Goal: Task Accomplishment & Management: Use online tool/utility

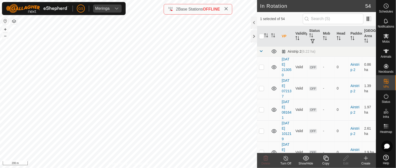
click at [327, 161] on div "Copy" at bounding box center [326, 163] width 20 height 5
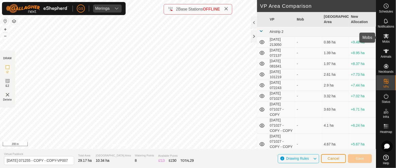
drag, startPoint x: 394, startPoint y: 31, endPoint x: 376, endPoint y: 16, distance: 22.9
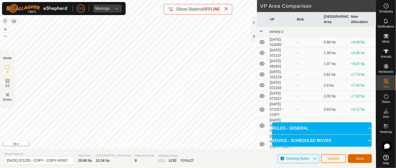
click at [361, 160] on span "Save" at bounding box center [359, 158] width 9 height 4
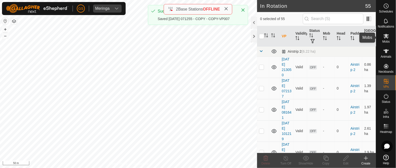
click at [387, 37] on icon at bounding box center [386, 36] width 6 height 5
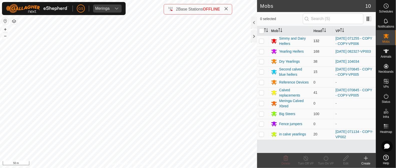
click at [262, 40] on p-checkbox at bounding box center [261, 41] width 5 height 4
checkbox input "true"
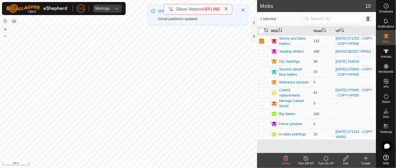
click at [328, 160] on icon at bounding box center [326, 158] width 6 height 6
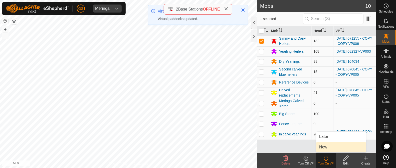
click at [321, 147] on link "Now" at bounding box center [341, 147] width 50 height 10
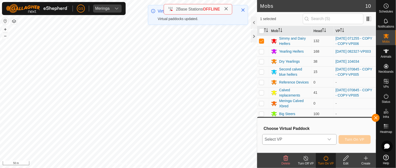
click at [325, 143] on div "dropdown trigger" at bounding box center [329, 139] width 10 height 10
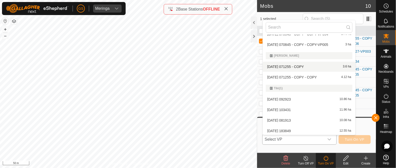
scroll to position [630, 0]
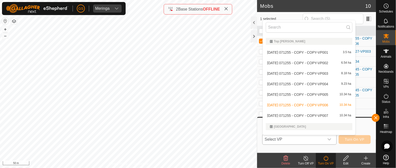
click at [313, 113] on li "2025-08-12 071255 - COPY - COPY-VP007 10.34 ha" at bounding box center [309, 115] width 93 height 10
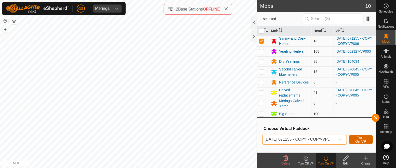
click at [364, 139] on span "Turn On VP" at bounding box center [361, 139] width 12 height 8
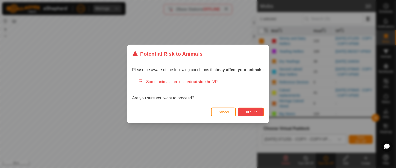
click at [252, 112] on span "Turn On" at bounding box center [251, 112] width 14 height 4
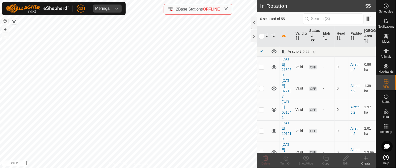
click at [366, 157] on icon at bounding box center [366, 158] width 0 height 4
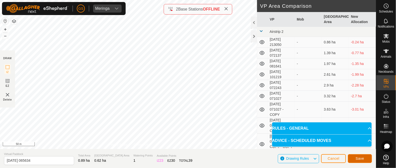
click at [361, 158] on span "Save" at bounding box center [359, 158] width 9 height 4
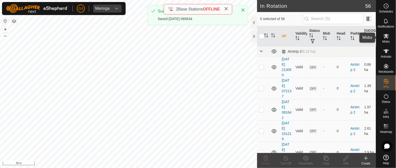
click at [384, 36] on icon at bounding box center [386, 36] width 6 height 6
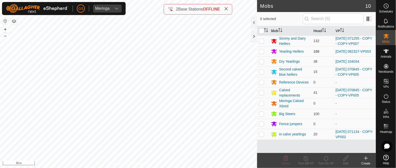
click at [261, 52] on p-checkbox at bounding box center [261, 51] width 5 height 4
checkbox input "true"
click at [326, 158] on icon at bounding box center [326, 158] width 6 height 6
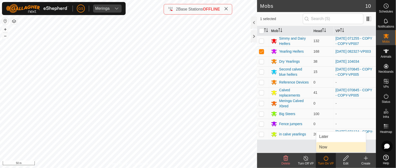
click at [323, 149] on link "Now" at bounding box center [341, 147] width 50 height 10
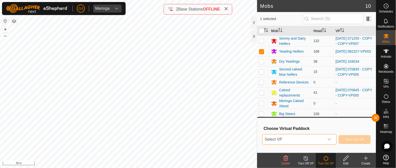
click at [322, 139] on span "Select VP" at bounding box center [293, 139] width 62 height 10
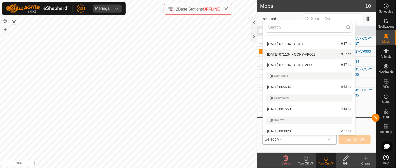
scroll to position [349, 0]
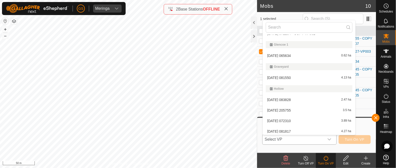
click at [291, 54] on li "2025-08-22 065634 0.62 ha" at bounding box center [309, 56] width 93 height 10
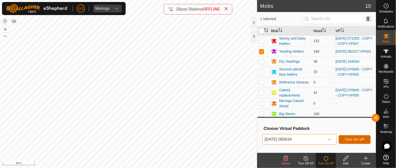
click at [359, 138] on span "Turn On VP" at bounding box center [355, 139] width 20 height 4
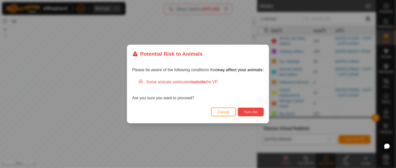
click at [256, 112] on span "Turn On" at bounding box center [251, 112] width 14 height 4
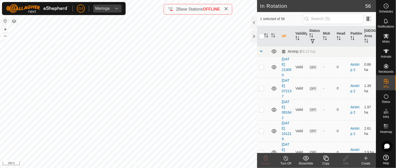
click at [324, 160] on icon at bounding box center [326, 158] width 6 height 6
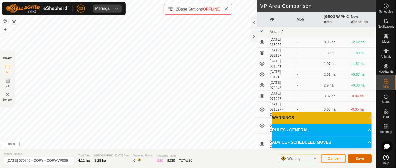
click at [356, 160] on button "Save" at bounding box center [360, 158] width 24 height 9
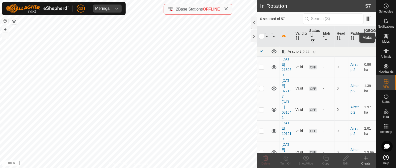
click at [386, 35] on icon at bounding box center [386, 36] width 6 height 5
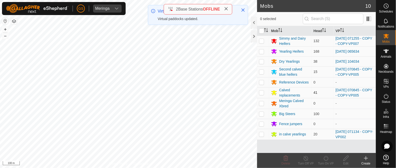
click at [261, 92] on p-checkbox at bounding box center [261, 92] width 5 height 4
checkbox input "true"
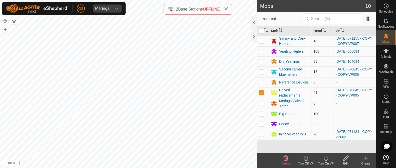
click at [260, 72] on p-checkbox at bounding box center [261, 72] width 5 height 4
checkbox input "true"
click at [324, 157] on icon at bounding box center [325, 157] width 5 height 5
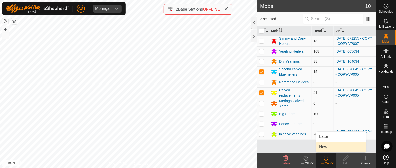
click at [321, 148] on link "Now" at bounding box center [341, 147] width 50 height 10
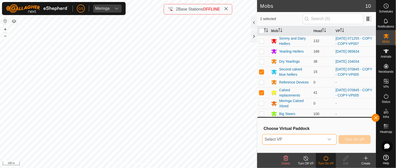
click at [322, 140] on span "Select VP" at bounding box center [293, 139] width 62 height 10
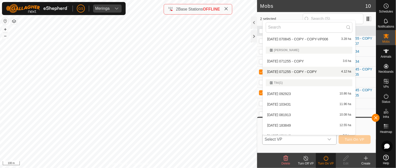
scroll to position [505, 0]
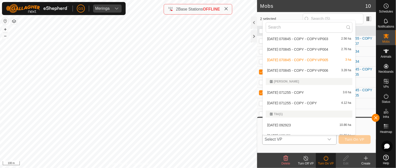
click at [324, 68] on li "2025-08-12 070845 - COPY - COPY-VP006 3.28 ha" at bounding box center [309, 70] width 93 height 10
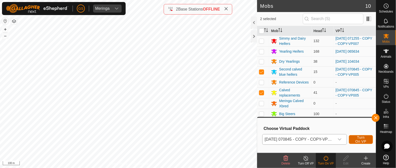
click at [366, 141] on button "Turn On VP" at bounding box center [361, 139] width 24 height 9
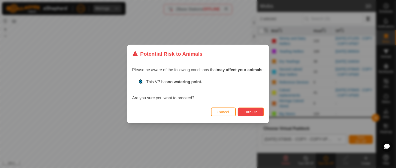
click at [251, 111] on span "Turn On" at bounding box center [251, 112] width 14 height 4
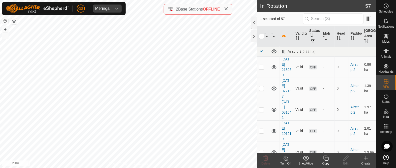
click at [324, 159] on icon at bounding box center [325, 157] width 5 height 5
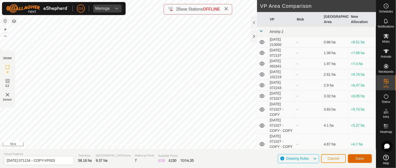
click at [358, 157] on span "Save" at bounding box center [359, 158] width 9 height 4
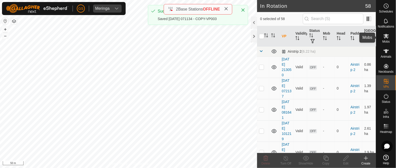
click at [385, 39] on icon at bounding box center [386, 36] width 6 height 6
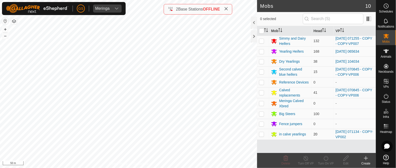
click at [261, 133] on p-checkbox at bounding box center [261, 134] width 5 height 4
checkbox input "true"
click at [324, 159] on icon at bounding box center [325, 157] width 5 height 5
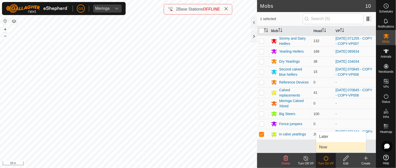
click at [325, 147] on link "Now" at bounding box center [341, 147] width 50 height 10
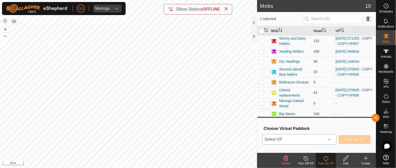
click at [324, 140] on div "dropdown trigger" at bounding box center [329, 139] width 10 height 10
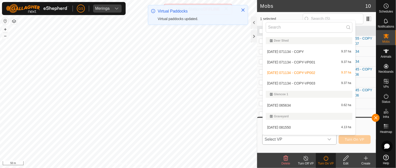
scroll to position [318, 0]
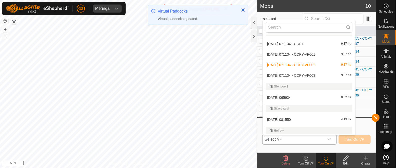
click at [311, 74] on li "2025-08-12 071134 - COPY-VP003 9.37 ha" at bounding box center [309, 75] width 93 height 10
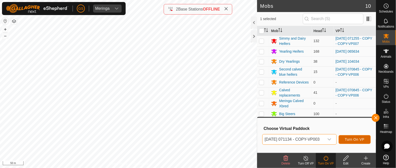
click at [353, 141] on span "Turn On VP" at bounding box center [355, 139] width 20 height 4
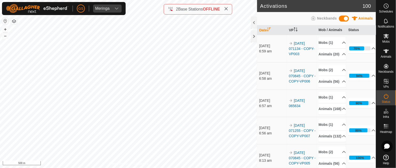
scroll to position [31, 0]
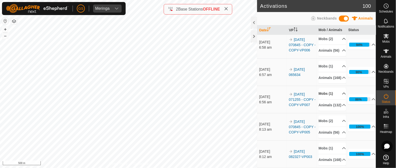
click at [336, 99] on p-accordion-header "Mobs (1)" at bounding box center [331, 93] width 27 height 11
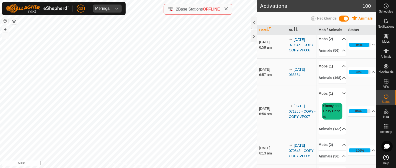
click at [336, 72] on p-accordion-header "Mobs (1)" at bounding box center [331, 66] width 27 height 11
